Goal: Information Seeking & Learning: Find specific fact

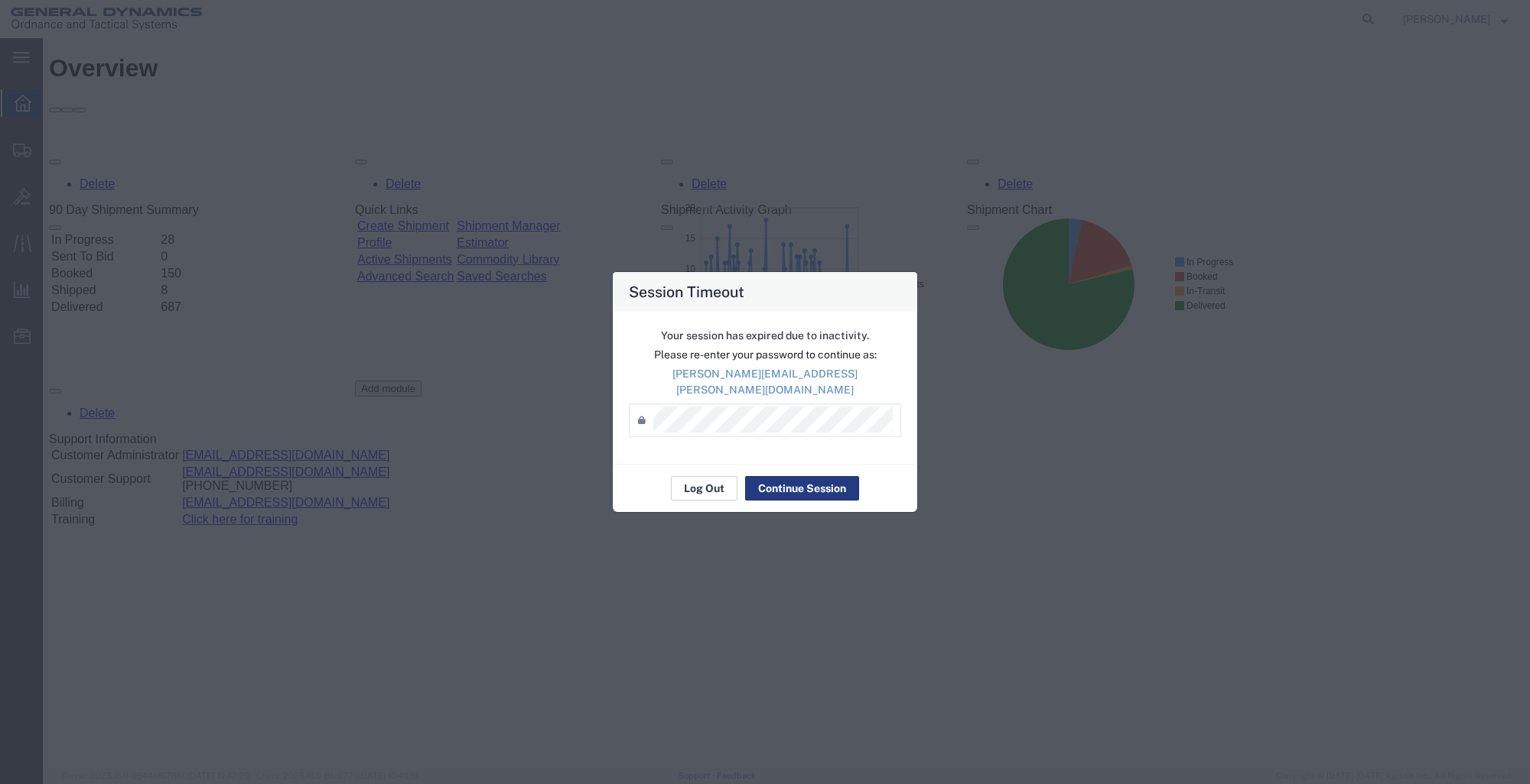
click at [710, 479] on button "Log Out" at bounding box center [704, 488] width 67 height 24
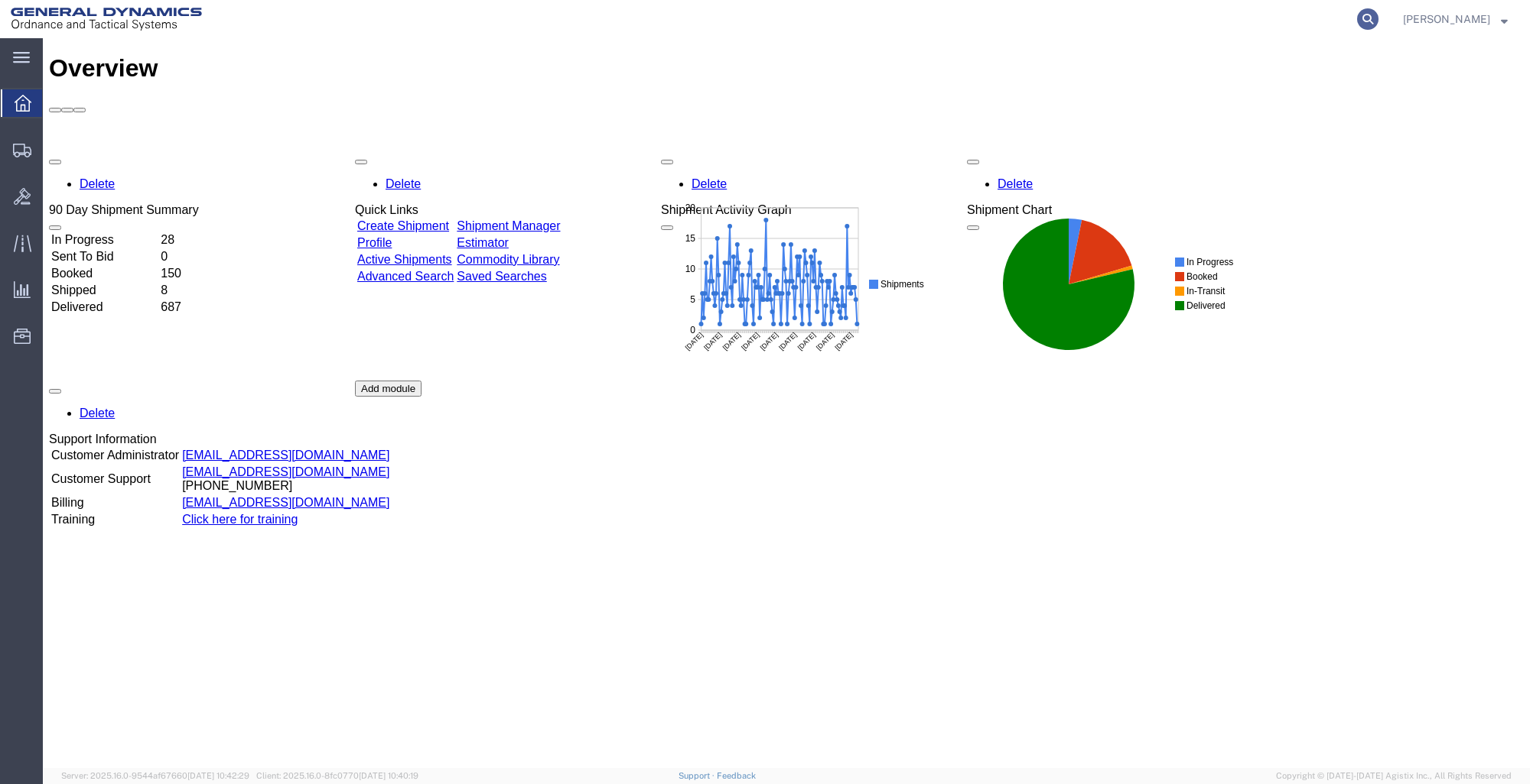
click at [1362, 14] on icon at bounding box center [1367, 19] width 21 height 21
click at [937, 19] on input "search" at bounding box center [1125, 19] width 465 height 37
click at [1364, 18] on icon at bounding box center [1367, 19] width 21 height 21
click at [1010, 14] on input "56385720" at bounding box center [1125, 19] width 465 height 37
type input "56385720"
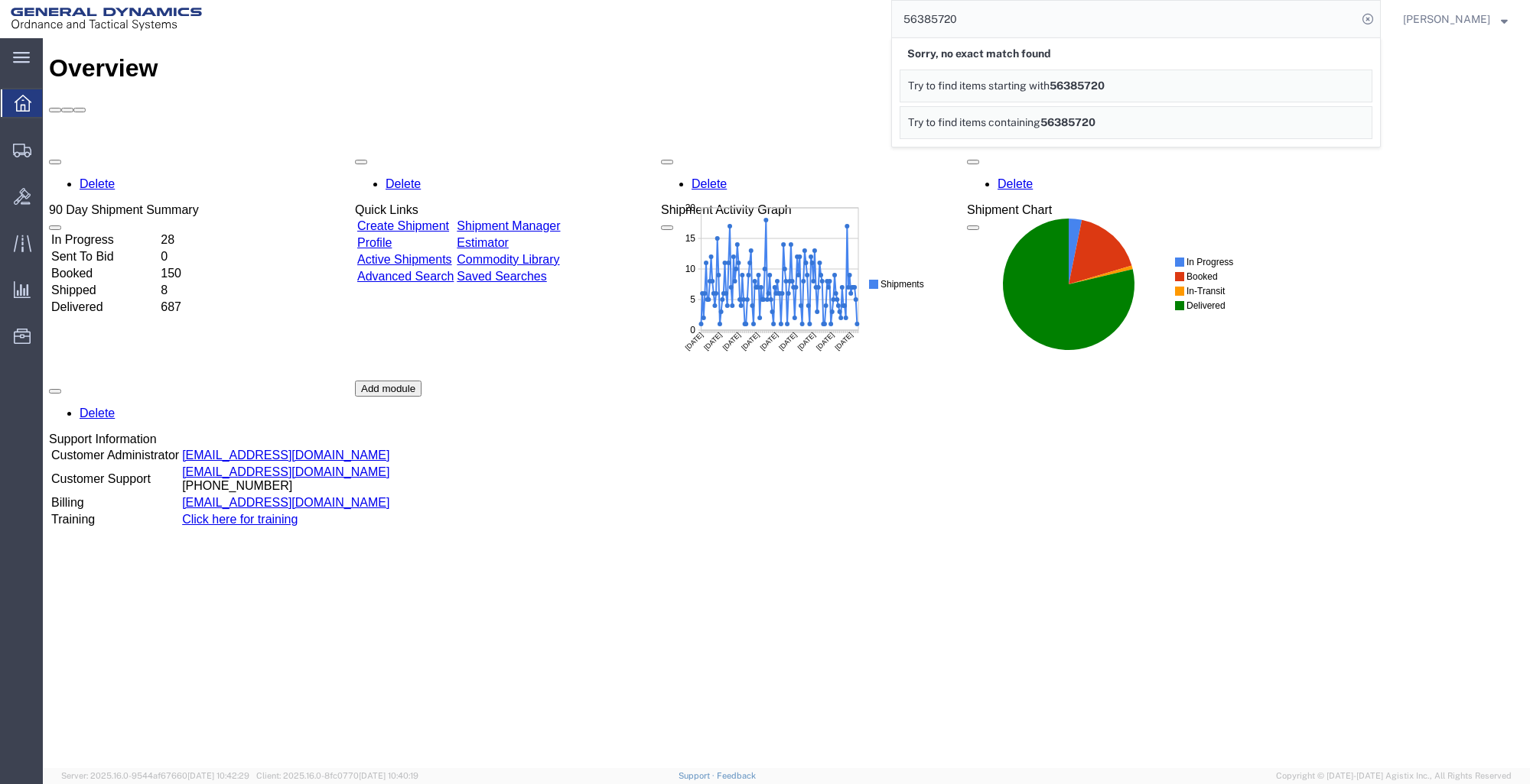
click at [1035, 120] on span "Try to find items containing" at bounding box center [974, 121] width 133 height 12
click at [1366, 18] on icon at bounding box center [1367, 19] width 21 height 21
